Goal: Transaction & Acquisition: Purchase product/service

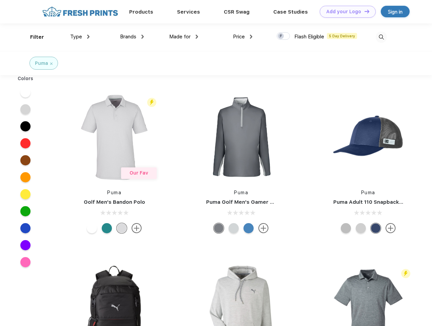
click at [346, 12] on link "Add your Logo Design Tool" at bounding box center [348, 12] width 56 height 12
click at [0, 0] on div "Design Tool" at bounding box center [0, 0] width 0 height 0
click at [364, 11] on link "Add your Logo Design Tool" at bounding box center [348, 12] width 56 height 12
click at [33, 37] on div "Filter" at bounding box center [37, 37] width 14 height 8
click at [80, 37] on span "Type" at bounding box center [76, 37] width 12 height 6
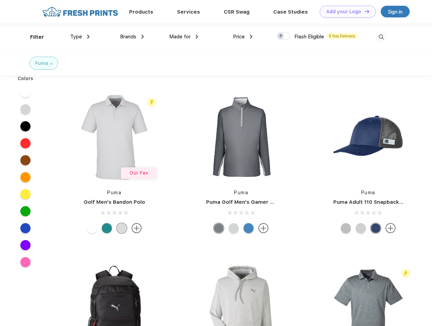
click at [132, 37] on span "Brands" at bounding box center [128, 37] width 16 height 6
click at [184, 37] on span "Made for" at bounding box center [179, 37] width 21 height 6
click at [243, 37] on span "Price" at bounding box center [239, 37] width 12 height 6
click at [284, 36] on div at bounding box center [283, 35] width 13 height 7
click at [281, 36] on input "checkbox" at bounding box center [279, 34] width 4 height 4
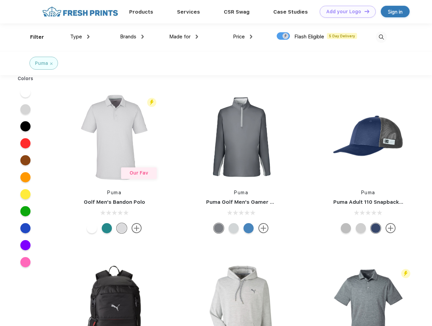
click at [382, 37] on img at bounding box center [381, 37] width 11 height 11
